Goal: Use online tool/utility: Utilize a website feature to perform a specific function

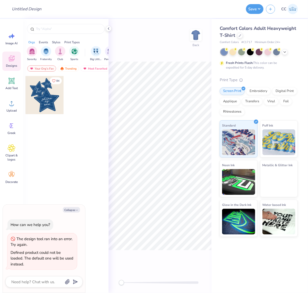
type textarea "x"
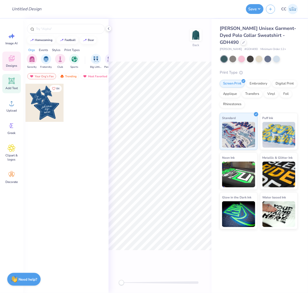
click at [13, 80] on icon at bounding box center [11, 81] width 5 height 5
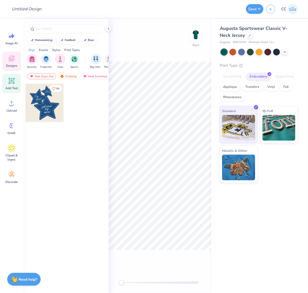
click at [11, 82] on icon at bounding box center [11, 81] width 5 height 5
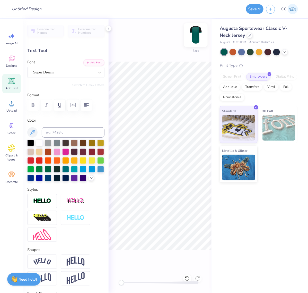
click at [196, 34] on img at bounding box center [196, 35] width 21 height 21
click at [12, 78] on icon at bounding box center [12, 81] width 8 height 8
type input "7.73"
type input "2.24"
type input "13.63"
